Goal: Task Accomplishment & Management: Use online tool/utility

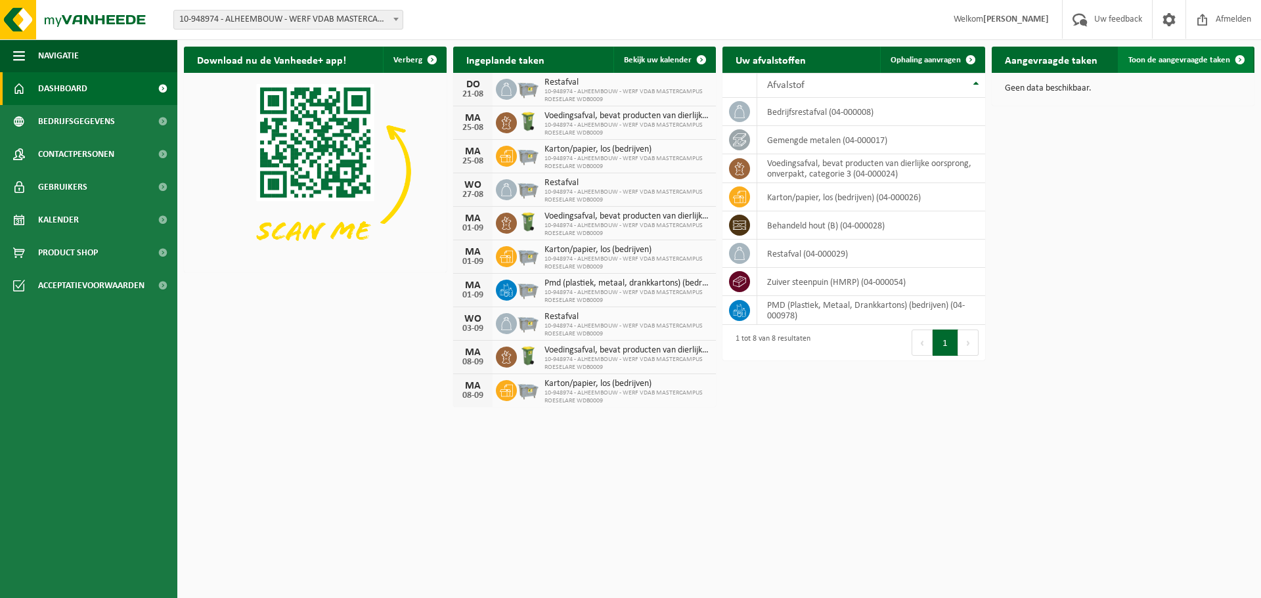
click at [1211, 51] on link "Toon de aangevraagde taken" at bounding box center [1185, 60] width 135 height 26
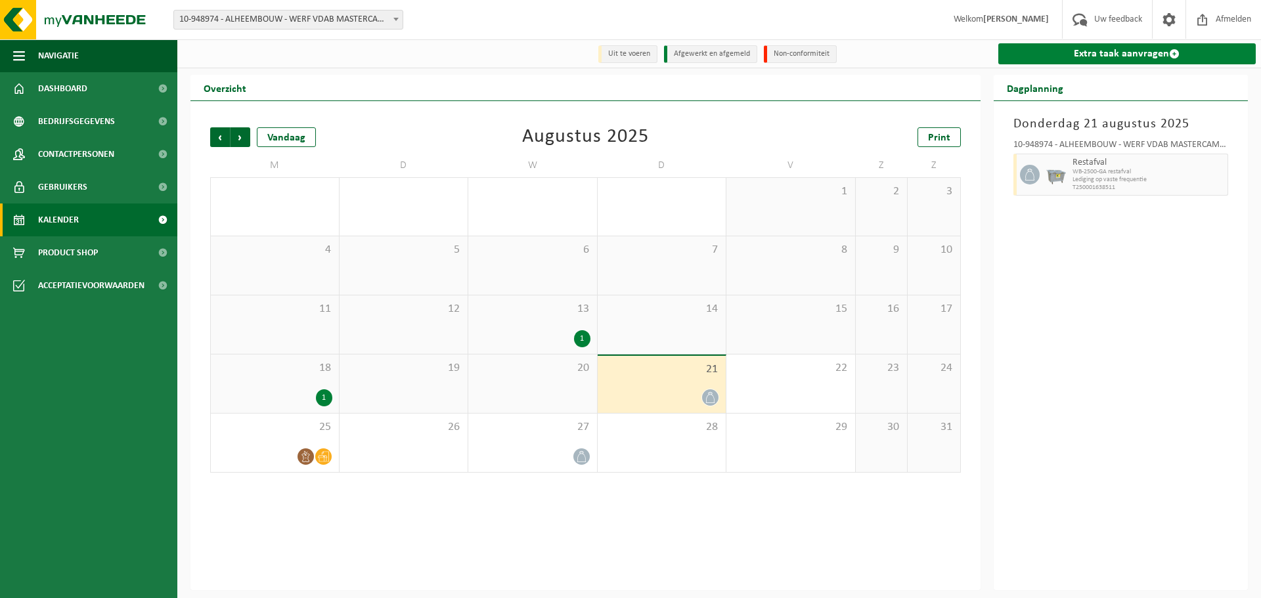
click at [1129, 60] on link "Extra taak aanvragen" at bounding box center [1127, 53] width 258 height 21
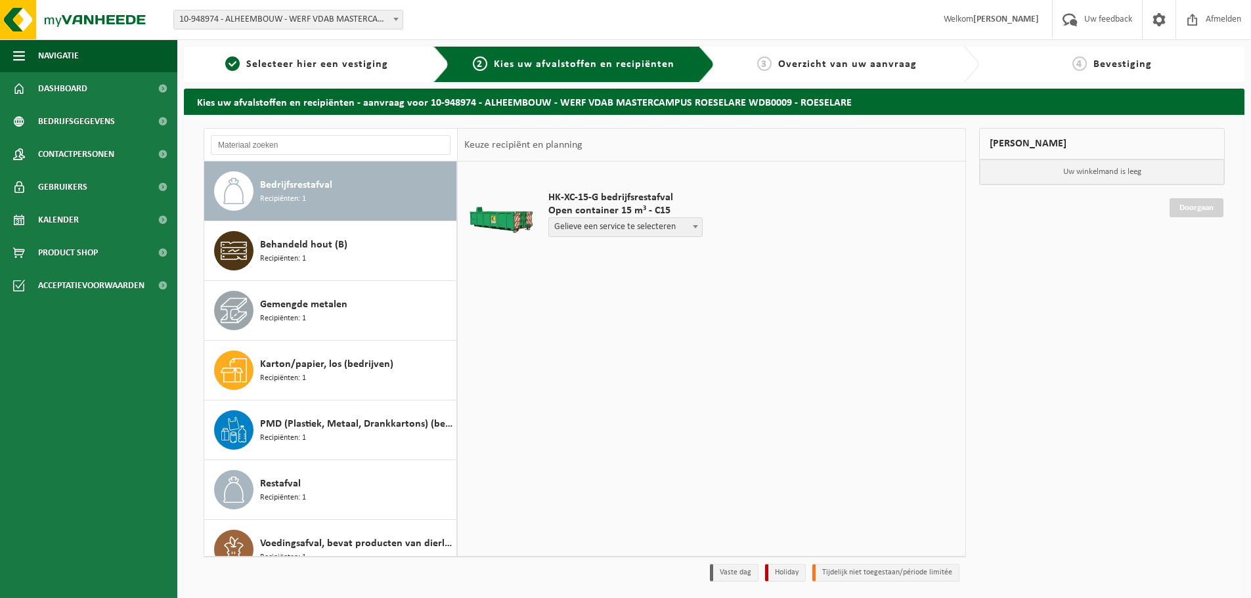
click at [619, 225] on span "Gelieve een service te selecteren" at bounding box center [625, 227] width 153 height 18
click at [805, 263] on td "HK-XC-15-G bedrijfsrestafval Open container 15 m³ - C15 Gelieve een service te …" at bounding box center [748, 217] width 420 height 99
click at [674, 229] on span "Gelieve een service te selecteren" at bounding box center [625, 227] width 153 height 18
select select "P2PL-VEL-090670_HK-XC-15-GN-00_04-000008_46"
click at [615, 252] on input "text" at bounding box center [592, 252] width 89 height 16
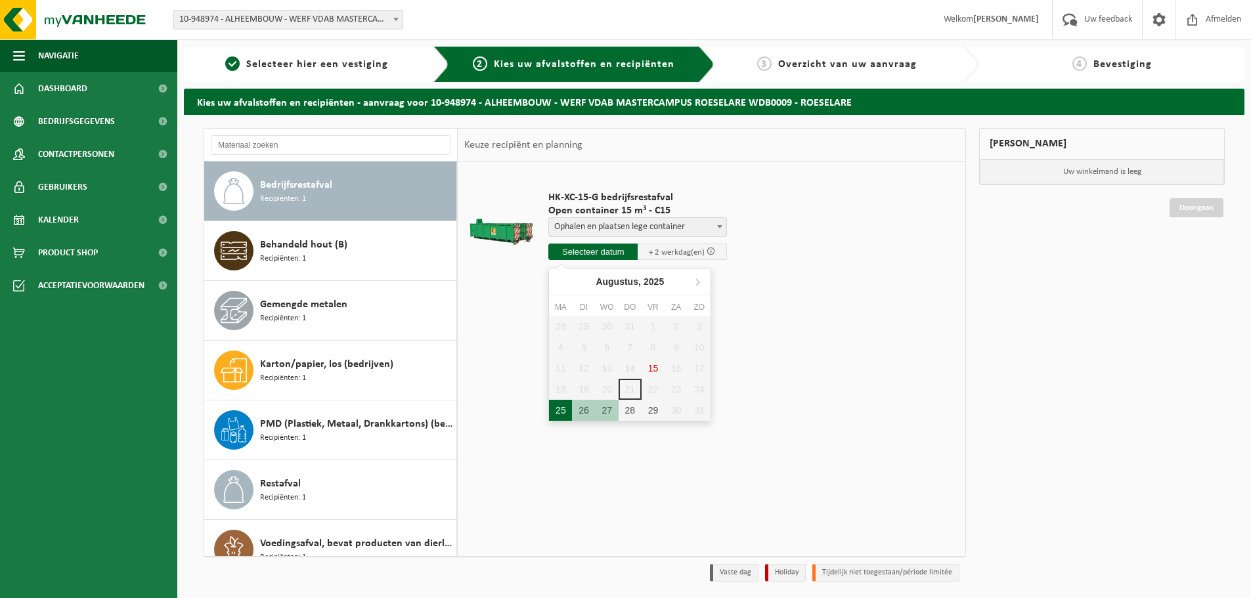
click at [556, 410] on div "25" at bounding box center [560, 410] width 23 height 21
type input "Van [DATE]"
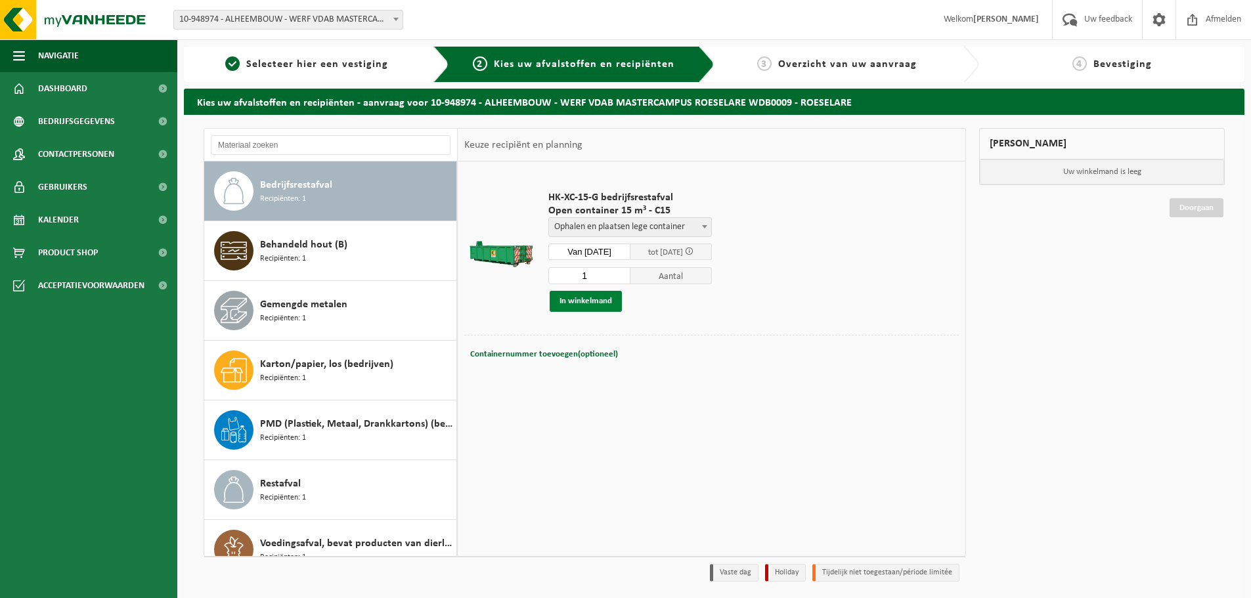
click at [604, 301] on button "In winkelmand" at bounding box center [586, 301] width 72 height 21
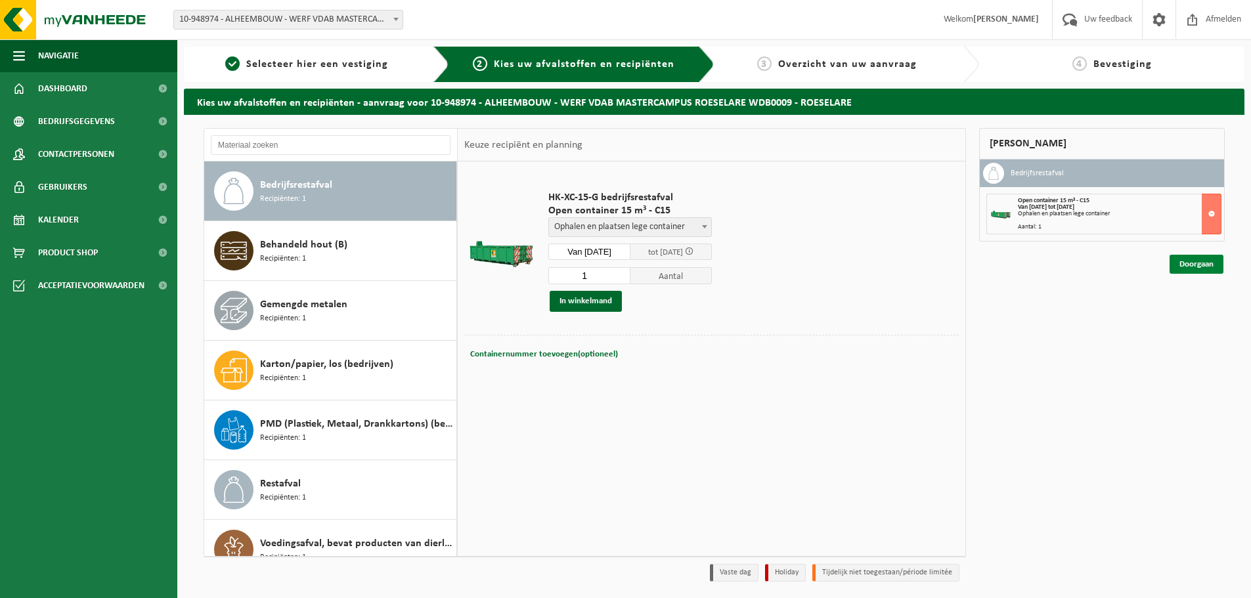
click at [1172, 259] on link "Doorgaan" at bounding box center [1197, 264] width 54 height 19
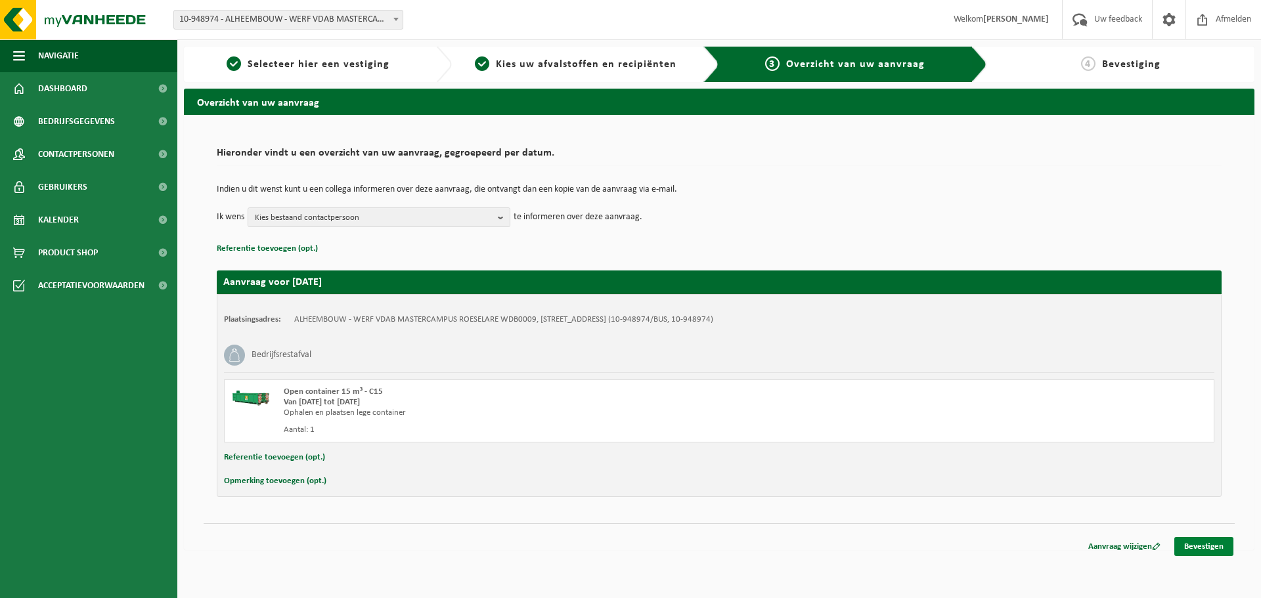
click at [1210, 542] on link "Bevestigen" at bounding box center [1203, 546] width 59 height 19
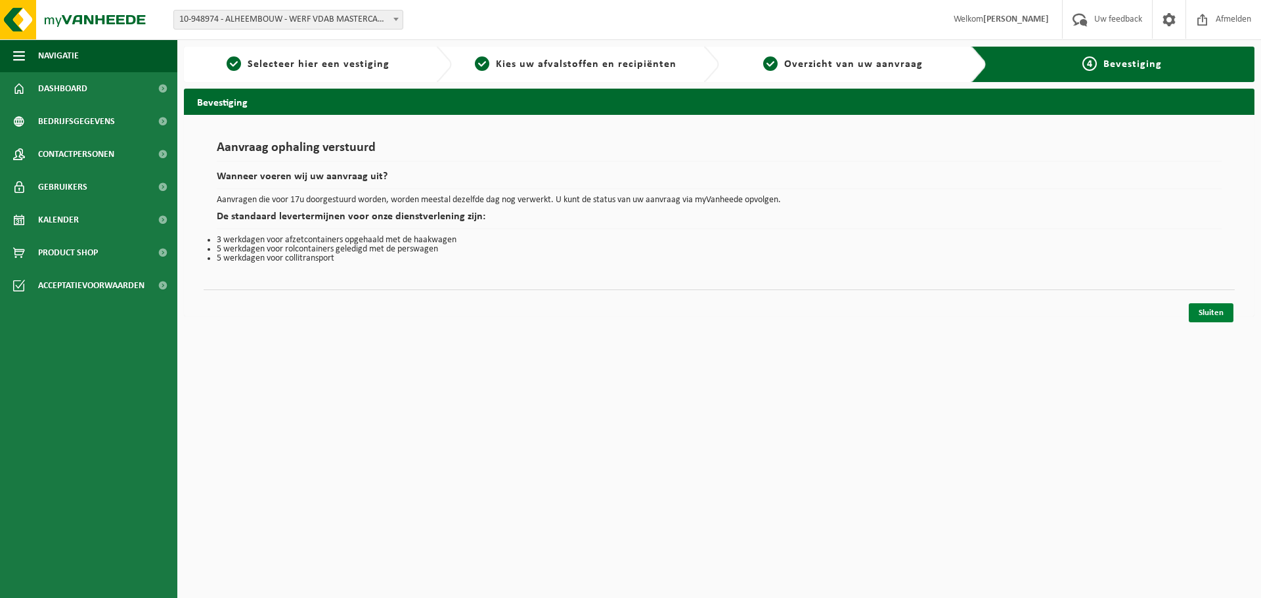
click at [1195, 305] on link "Sluiten" at bounding box center [1211, 312] width 45 height 19
